Goal: Task Accomplishment & Management: Use online tool/utility

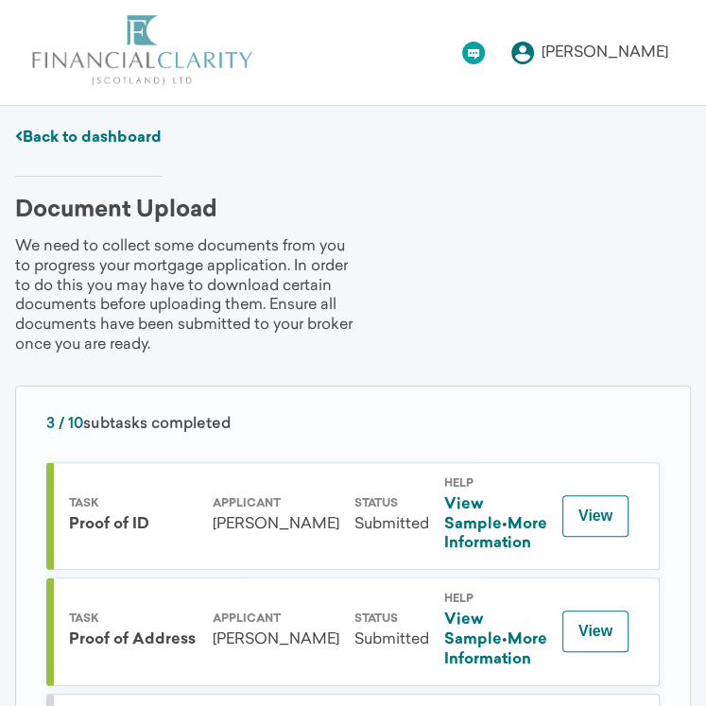
scroll to position [378, 0]
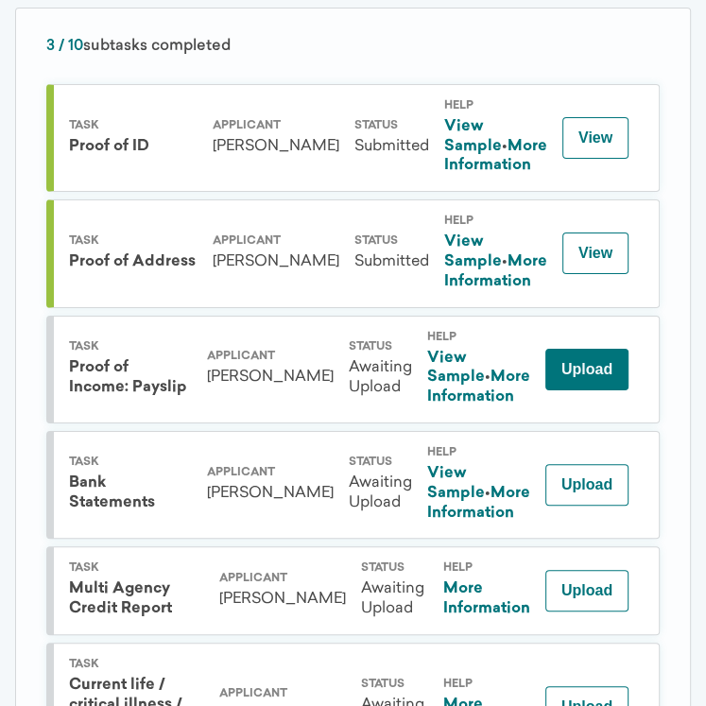
click at [567, 390] on button "Upload" at bounding box center [586, 370] width 83 height 42
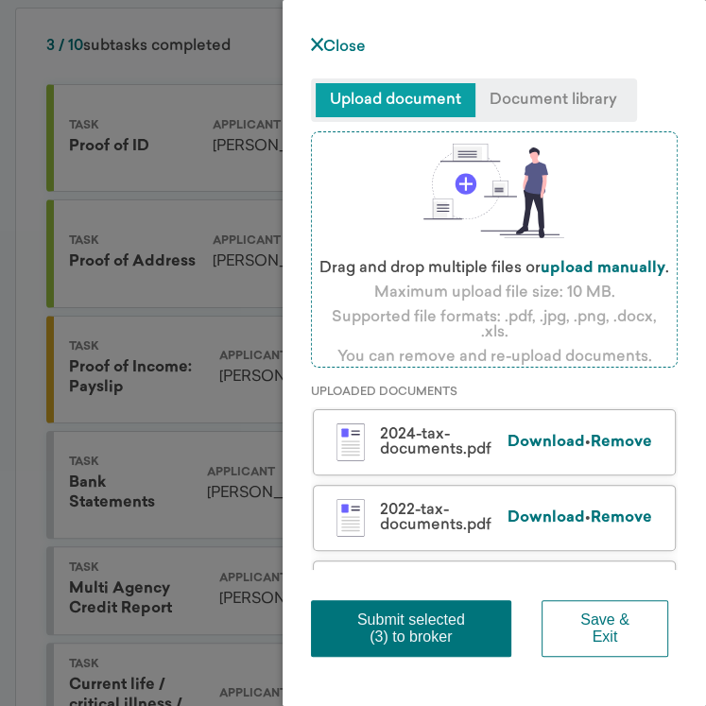
scroll to position [0, 0]
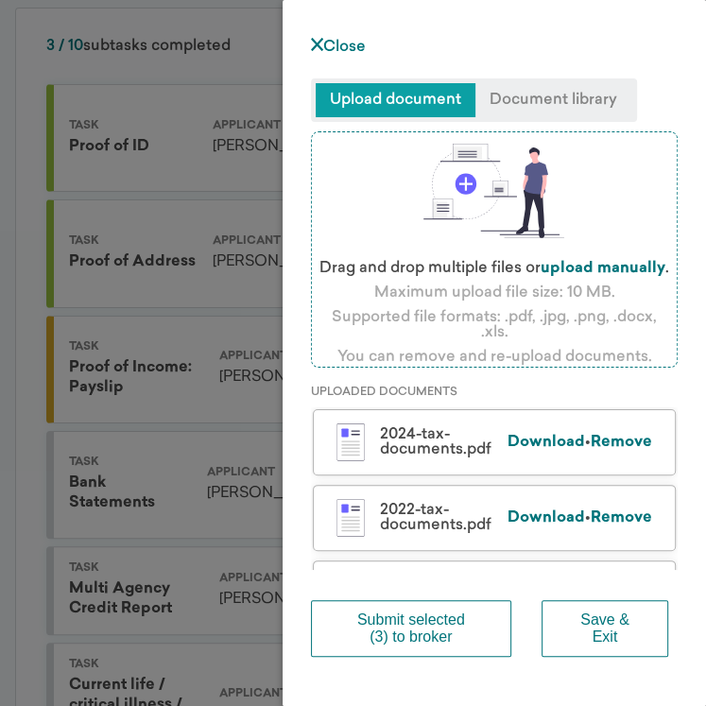
click at [434, 625] on button "Submit selected (3) to broker" at bounding box center [411, 628] width 200 height 57
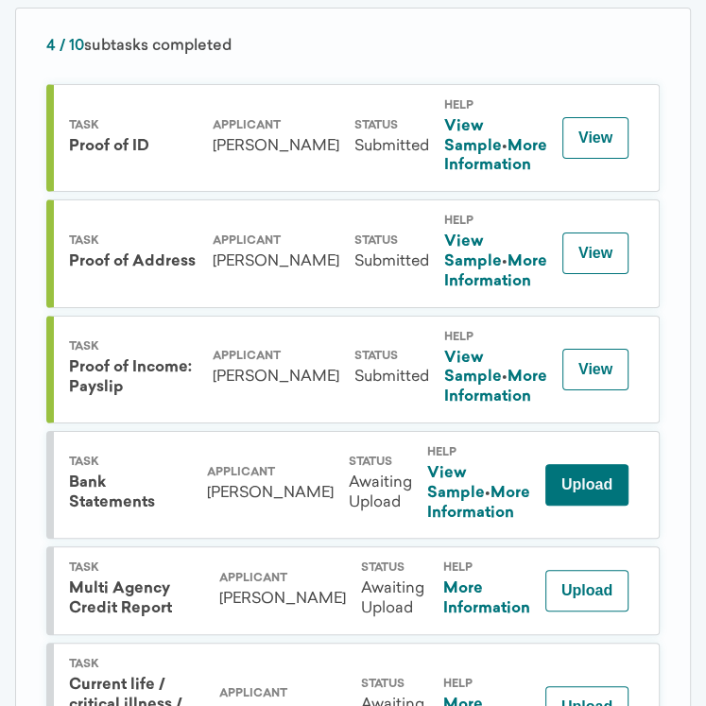
click at [597, 506] on button "Upload" at bounding box center [586, 485] width 83 height 42
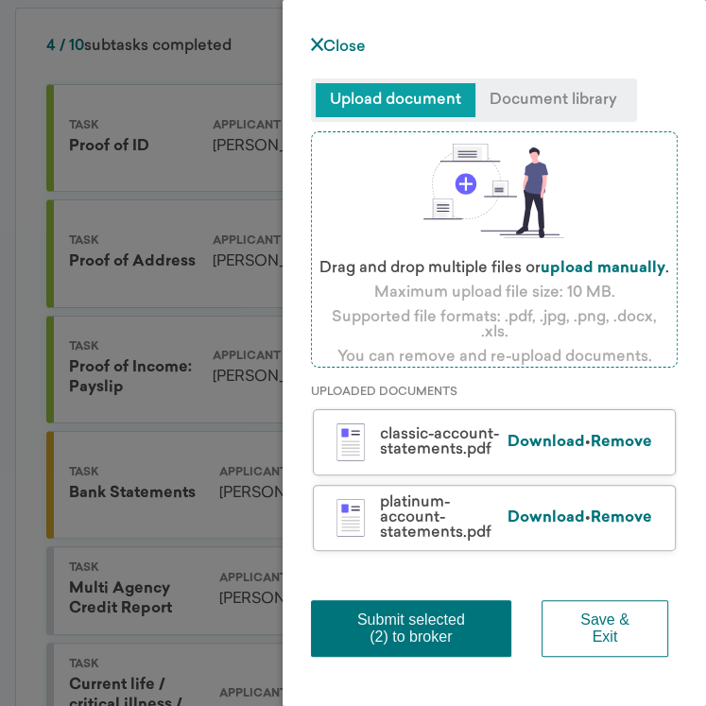
scroll to position [138, 0]
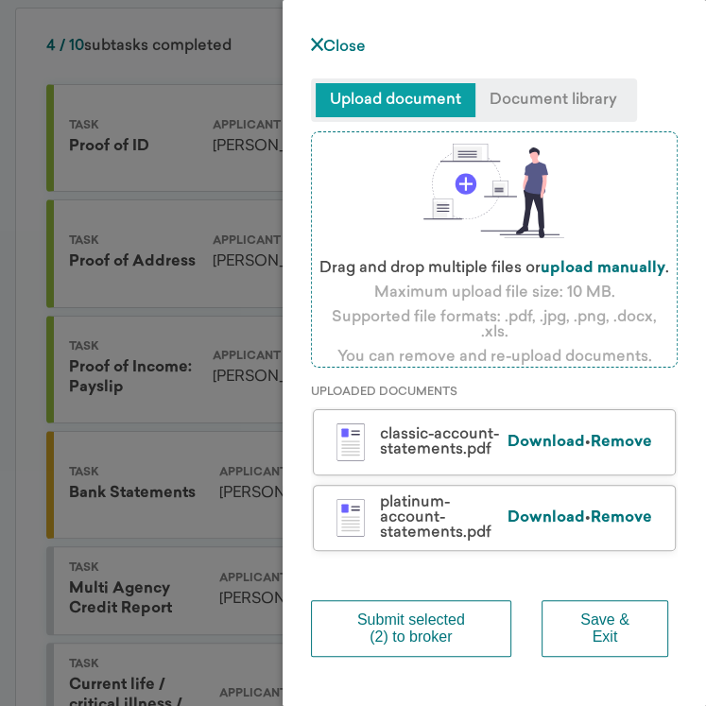
click at [429, 632] on button "Submit selected (2) to broker" at bounding box center [411, 628] width 200 height 57
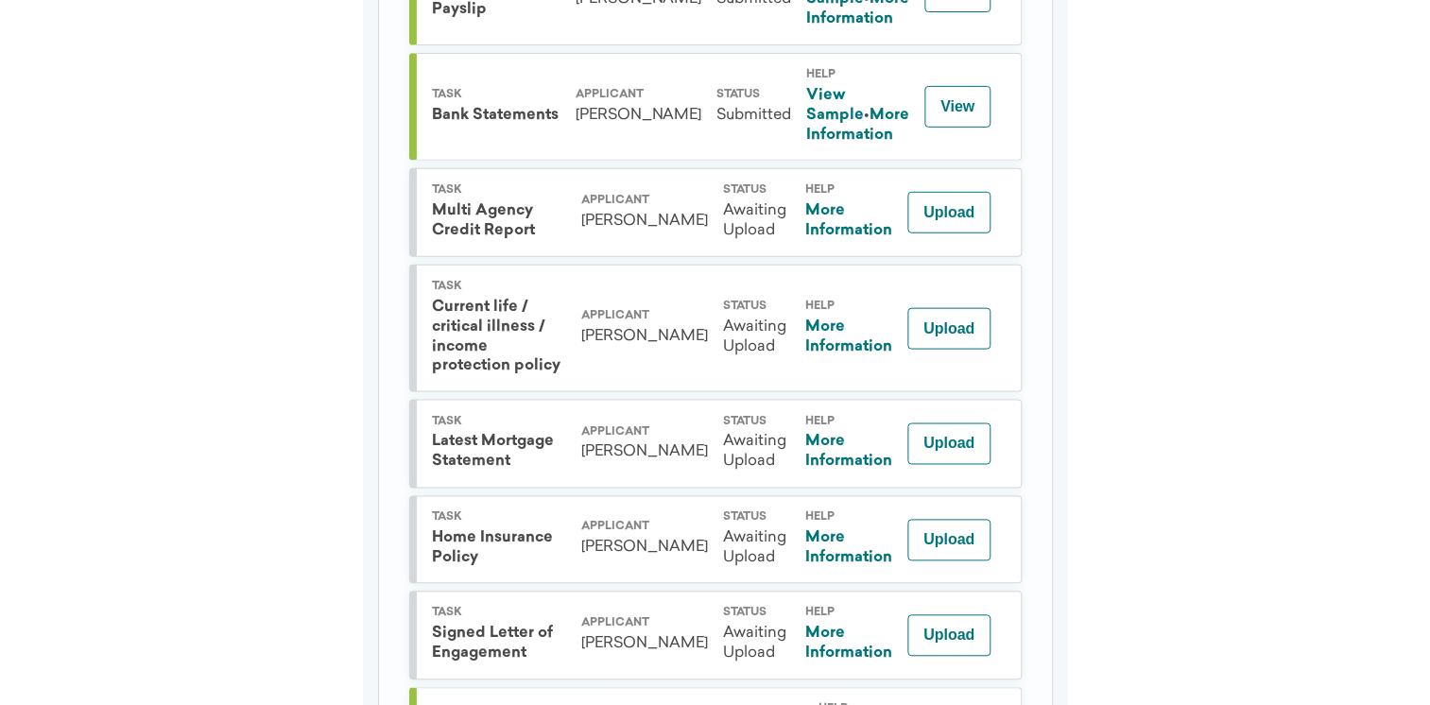
scroll to position [636, 0]
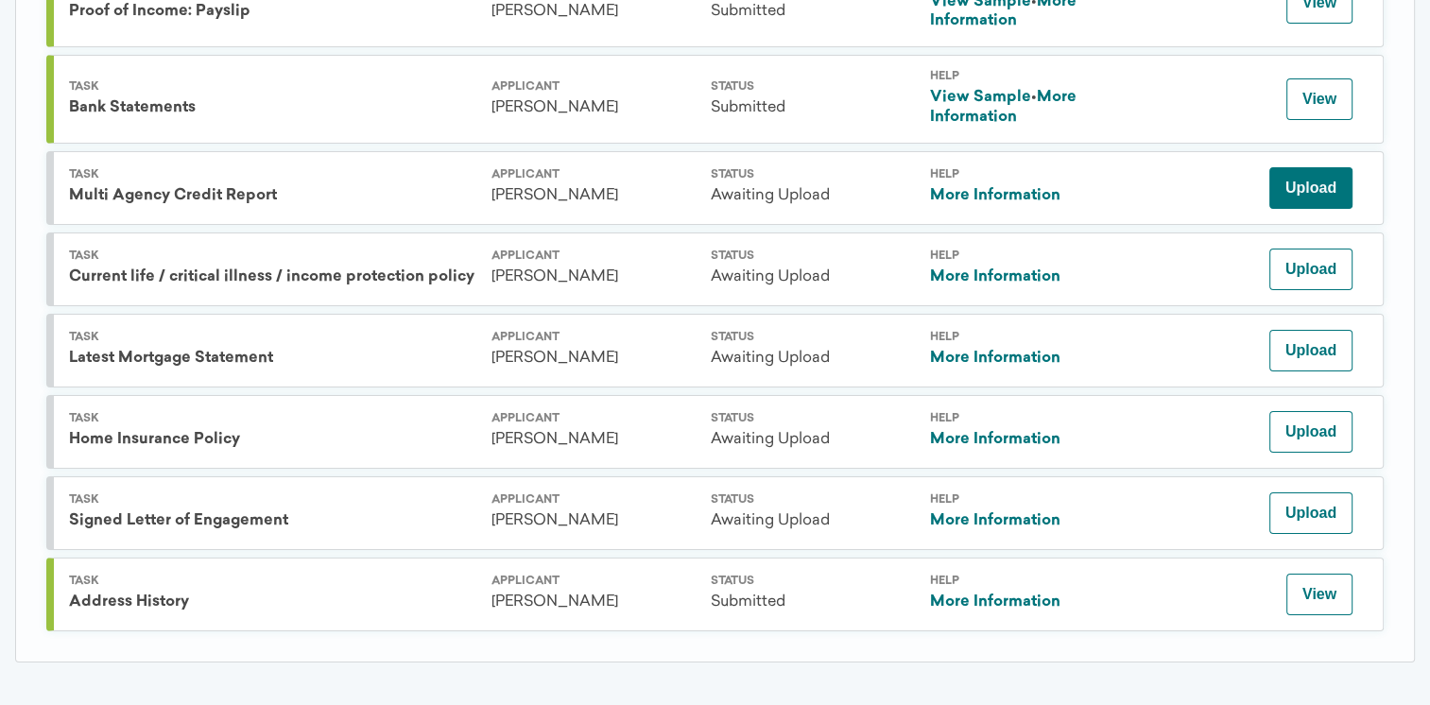
click at [705, 189] on button "Upload" at bounding box center [1310, 188] width 83 height 42
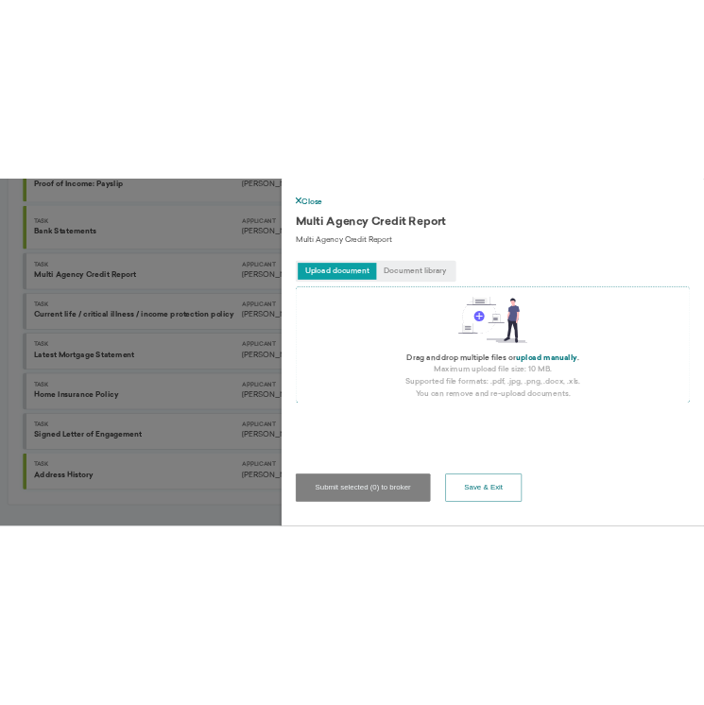
scroll to position [783, 0]
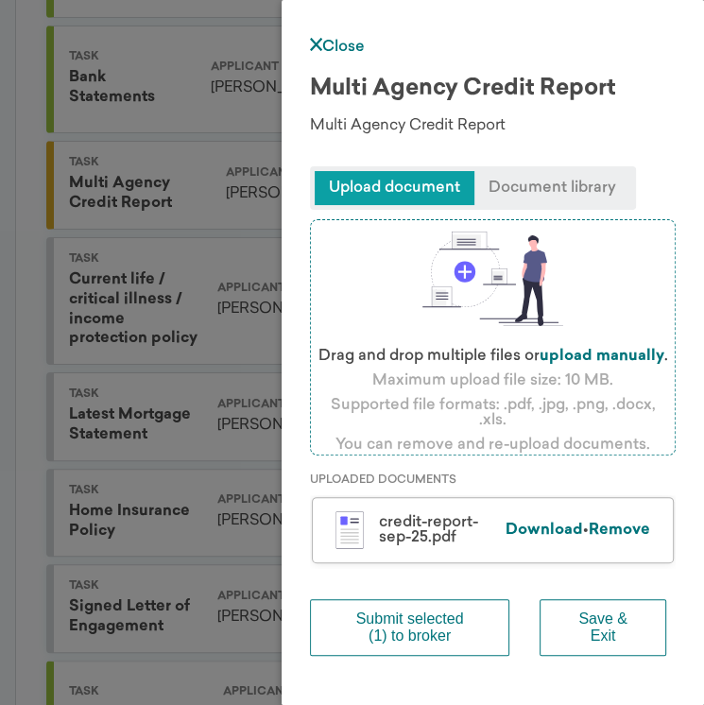
click at [428, 627] on button "Submit selected (1) to broker" at bounding box center [409, 627] width 199 height 57
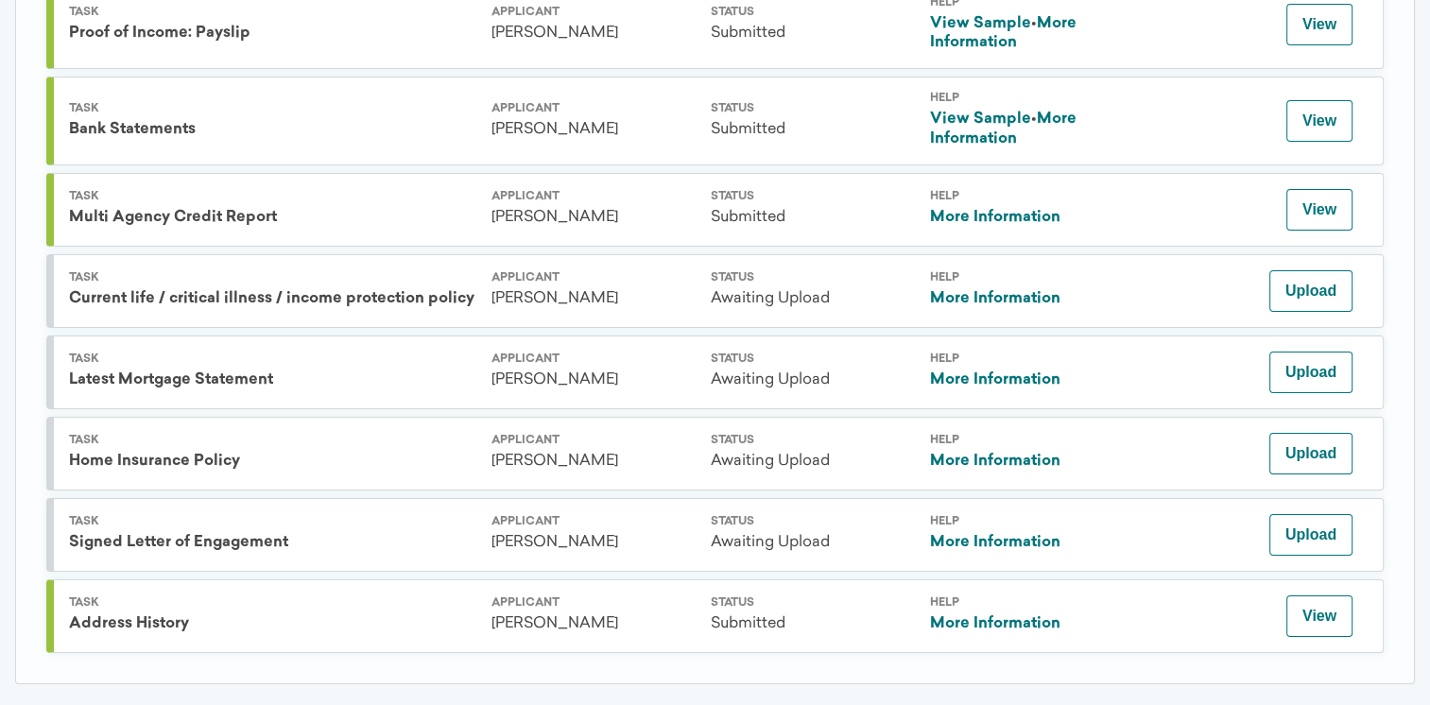
scroll to position [636, 0]
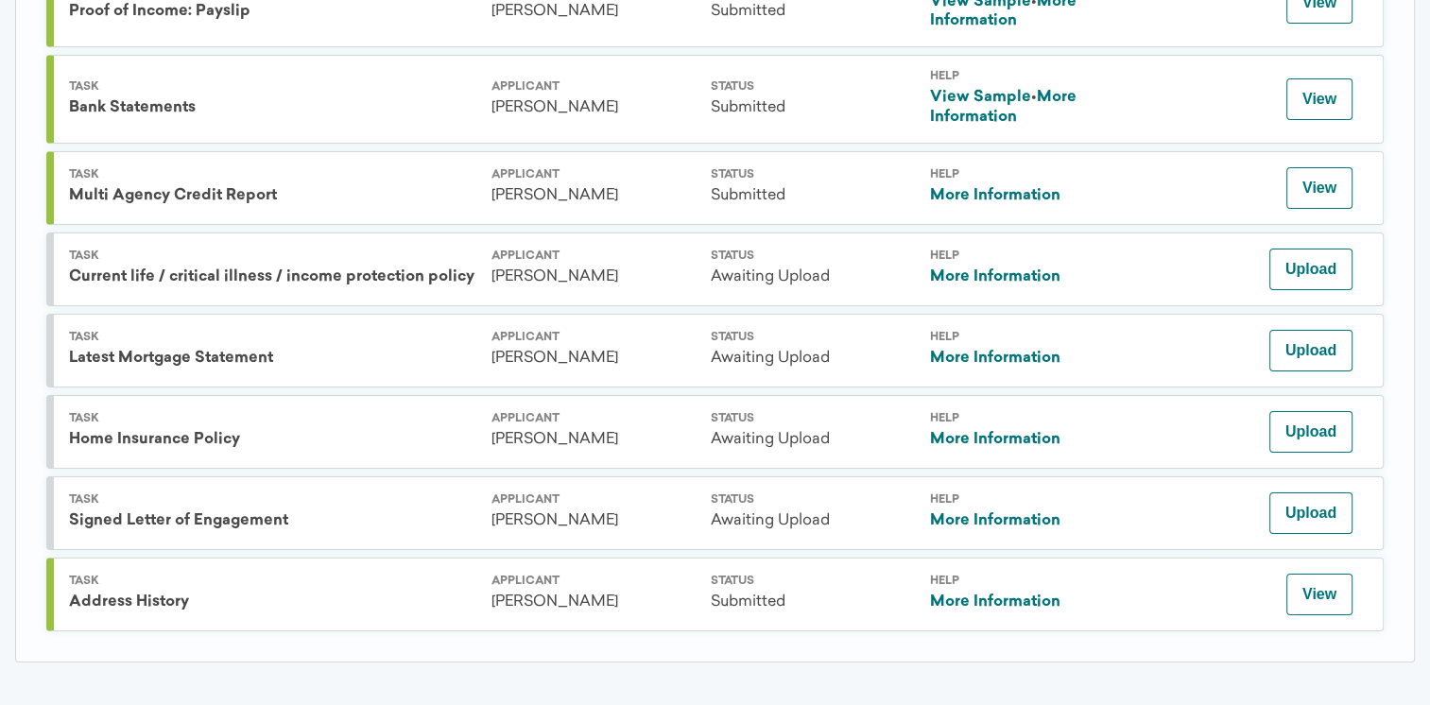
click at [705, 646] on div "6 / 10 subtasks completed Task Proof of ID Applicant [PERSON_NAME] Status Submi…" at bounding box center [715, 176] width 1400 height 972
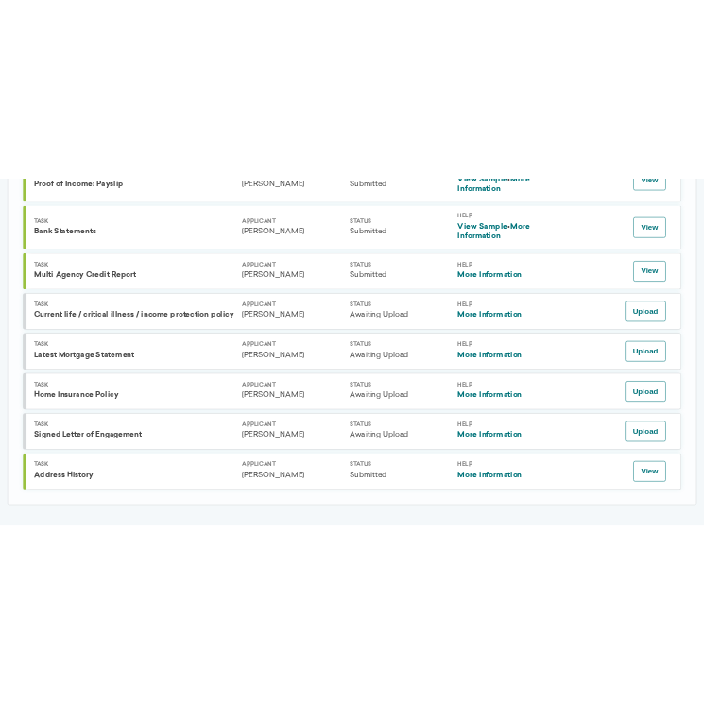
scroll to position [783, 0]
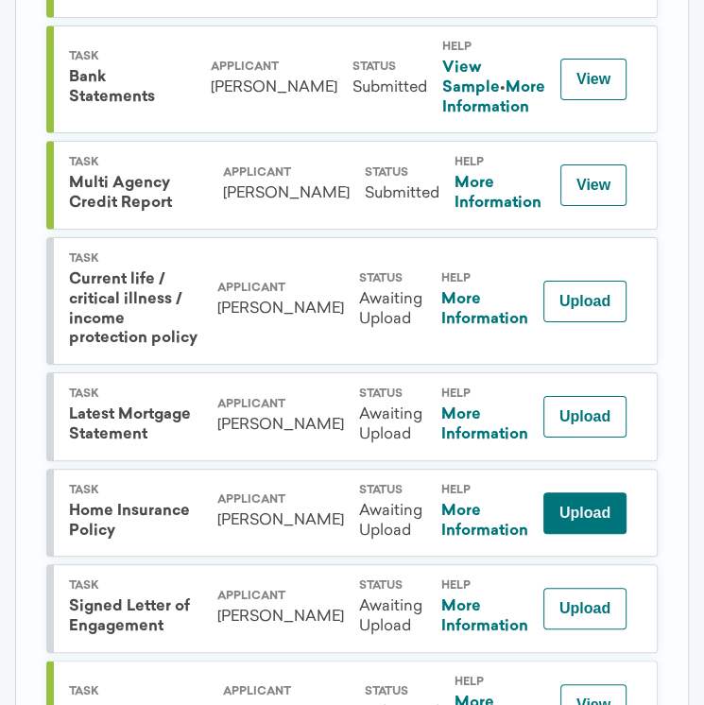
click at [590, 534] on button "Upload" at bounding box center [584, 513] width 83 height 42
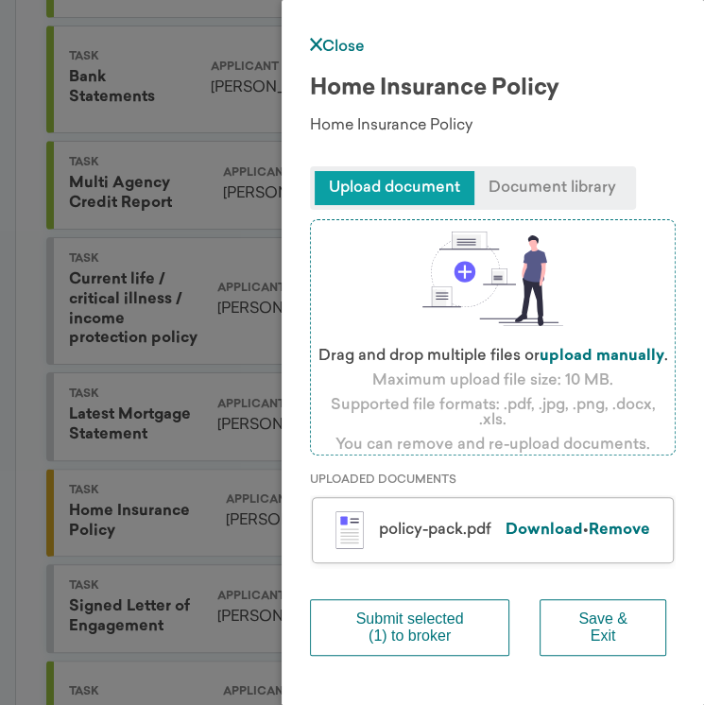
click at [422, 631] on button "Submit selected (1) to broker" at bounding box center [409, 627] width 199 height 57
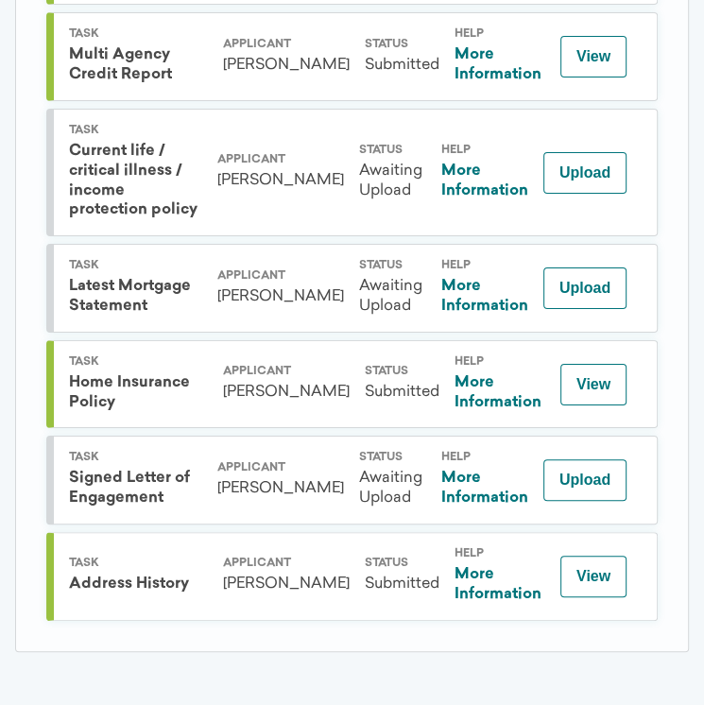
scroll to position [963, 0]
